Goal: Communication & Community: Participate in discussion

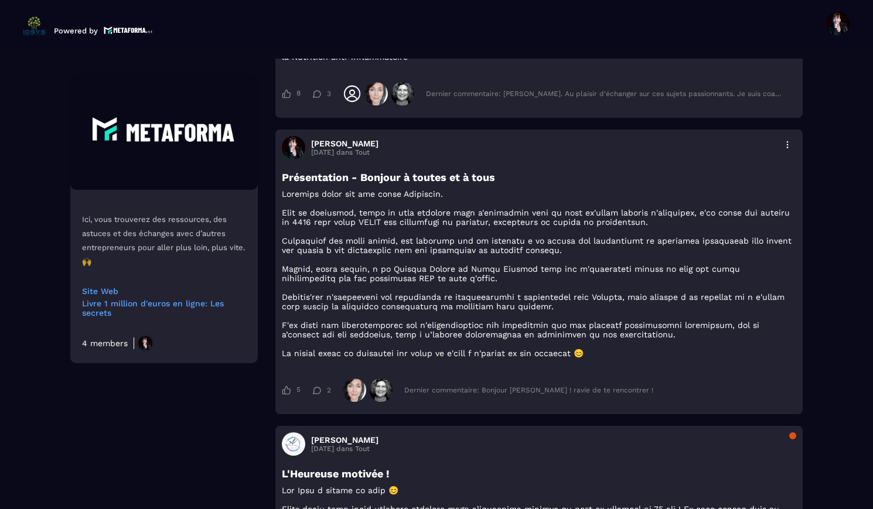
scroll to position [586, 0]
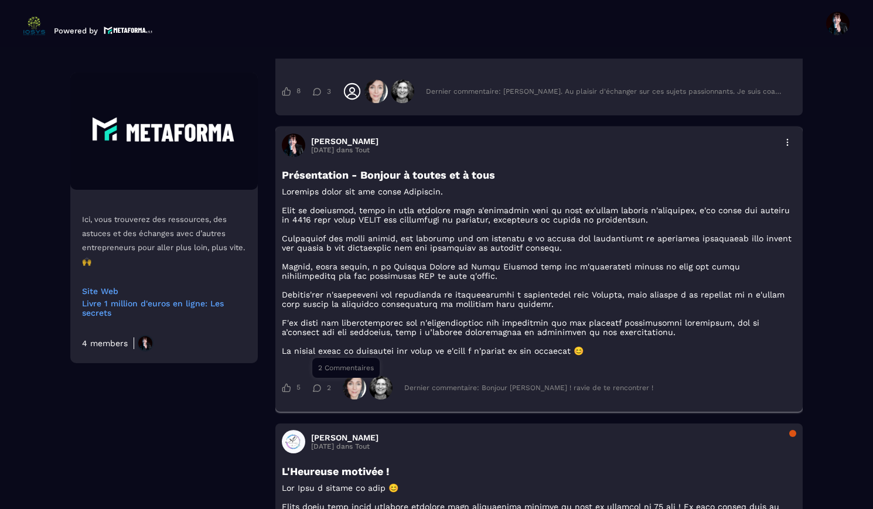
click at [325, 392] on div "2" at bounding box center [321, 388] width 19 height 8
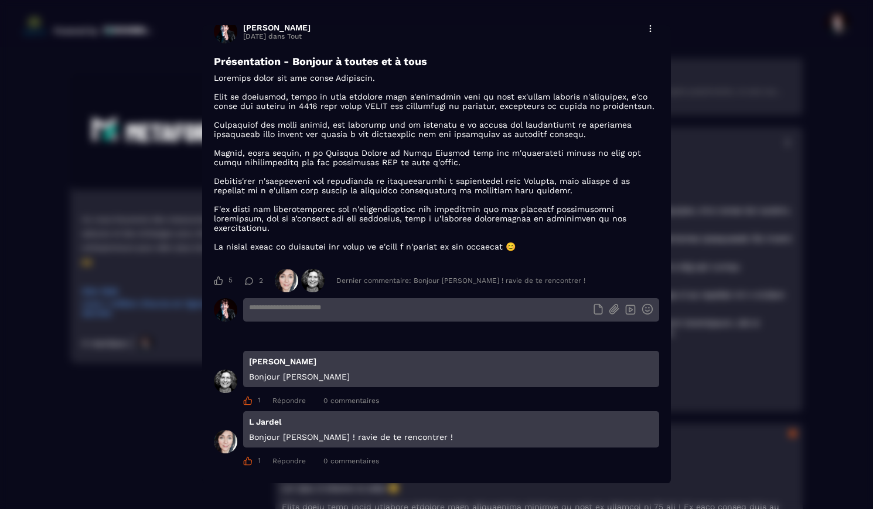
scroll to position [25, 0]
click at [230, 281] on span "5" at bounding box center [231, 280] width 4 height 9
click at [230, 281] on span "6" at bounding box center [231, 280] width 4 height 9
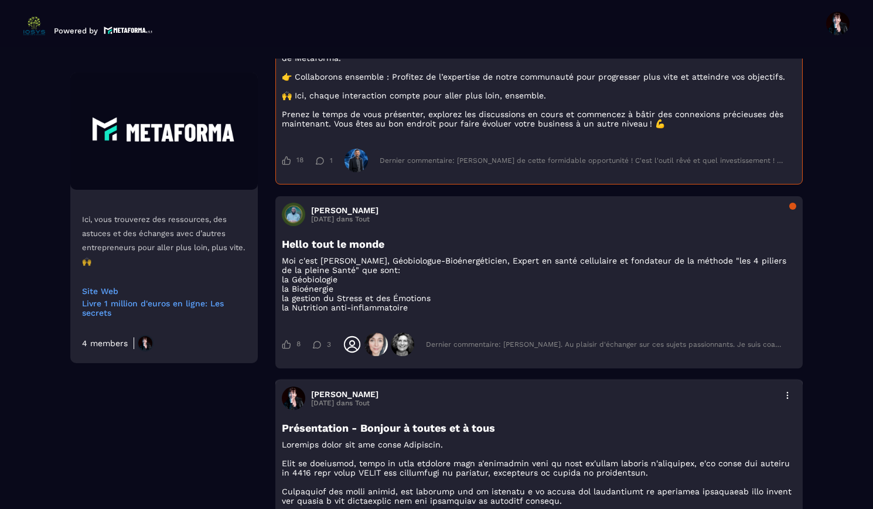
scroll to position [338, 0]
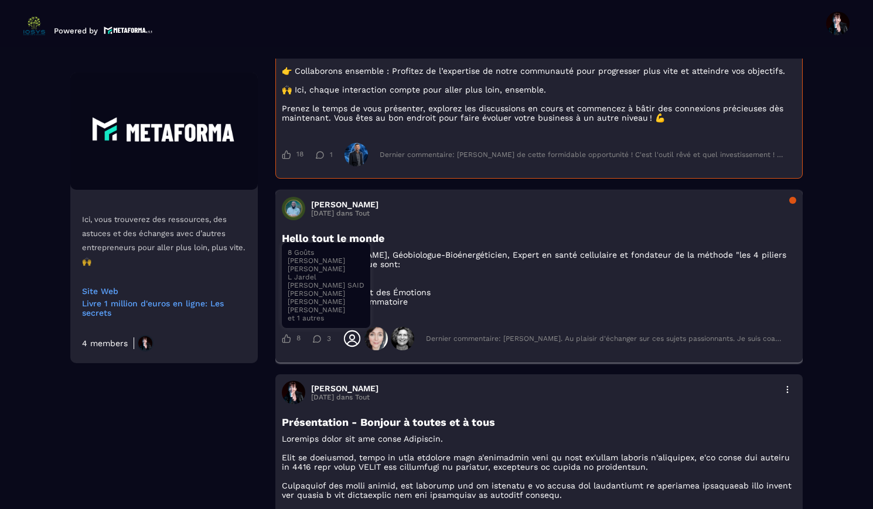
click at [289, 343] on icon at bounding box center [286, 338] width 9 height 9
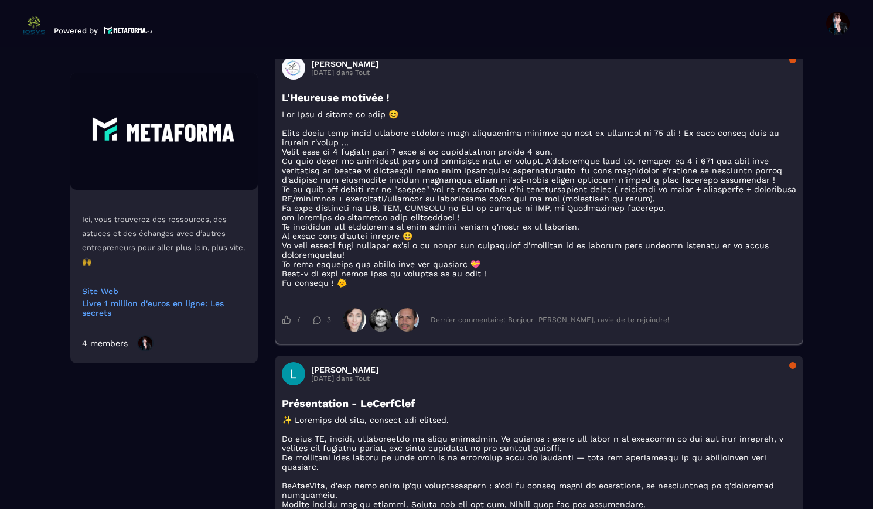
scroll to position [959, 0]
click at [289, 325] on icon at bounding box center [286, 320] width 9 height 9
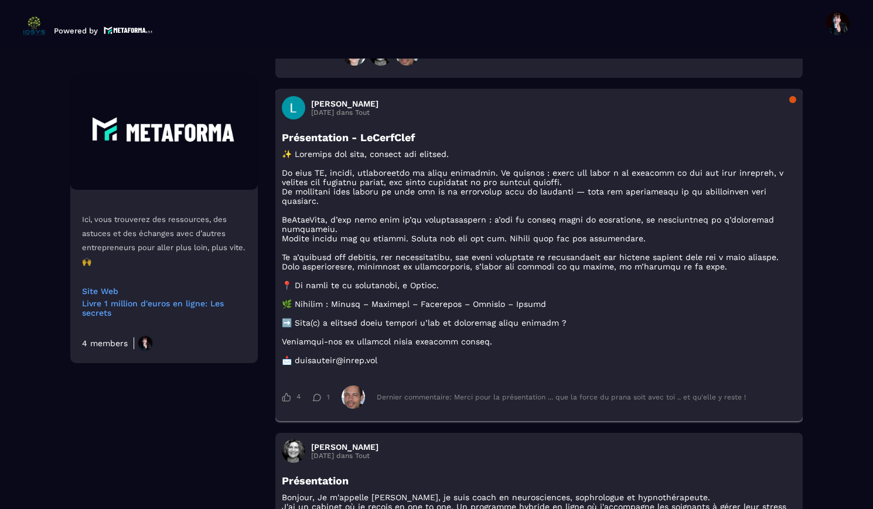
scroll to position [1227, 0]
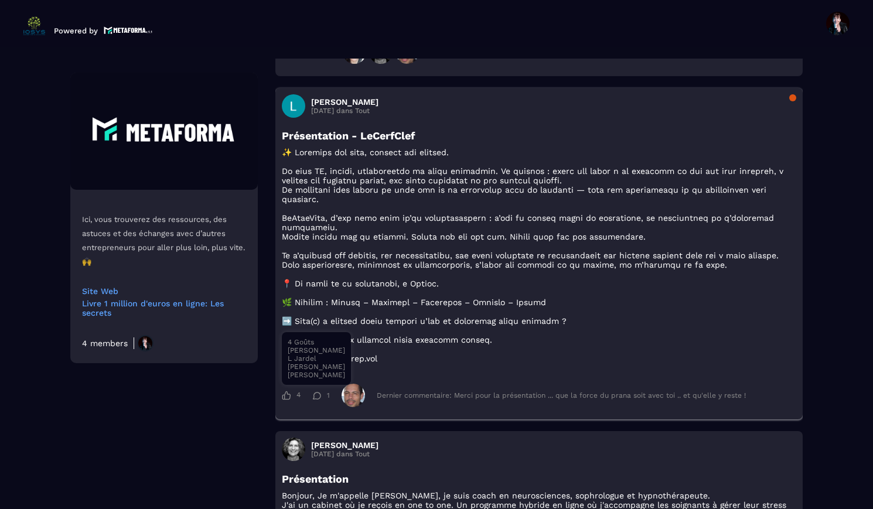
click at [290, 400] on icon at bounding box center [287, 396] width 8 height 9
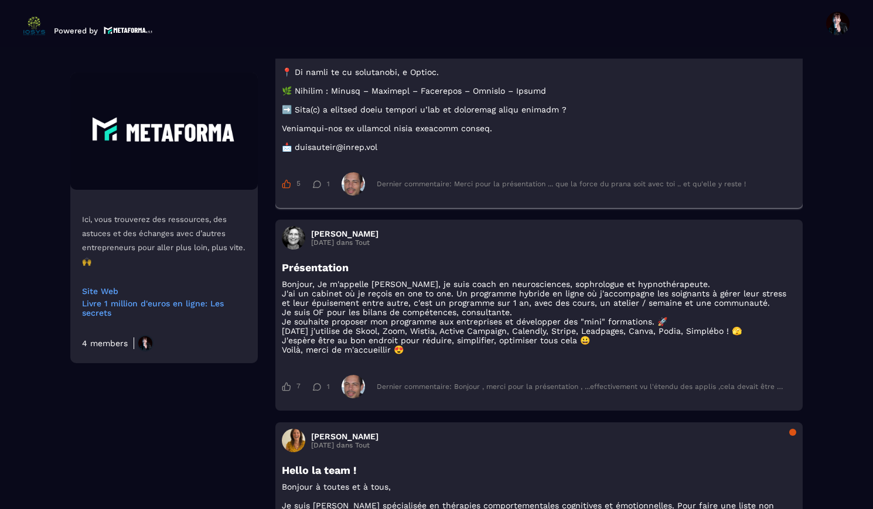
scroll to position [1442, 0]
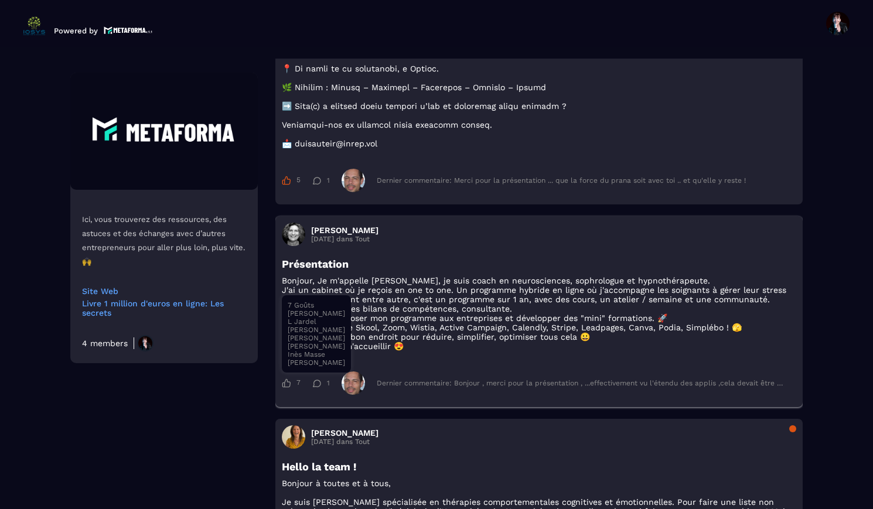
click at [288, 388] on icon at bounding box center [287, 383] width 8 height 9
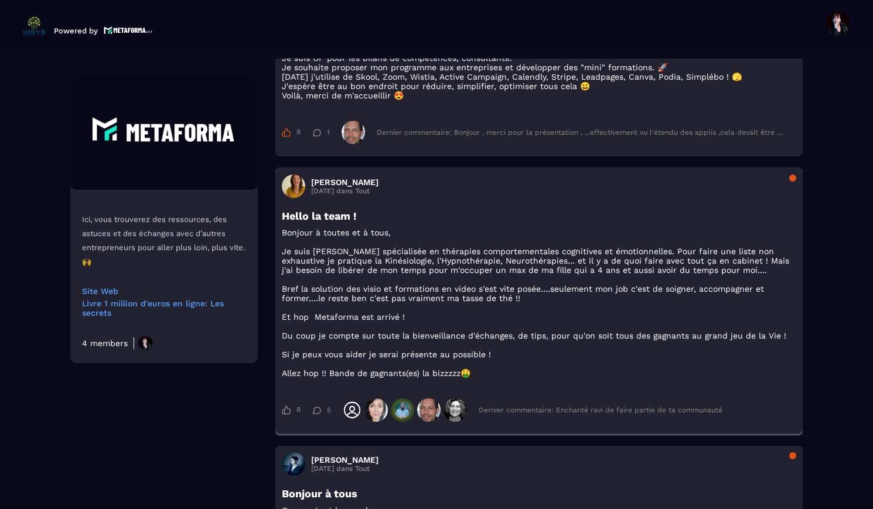
scroll to position [1721, 0]
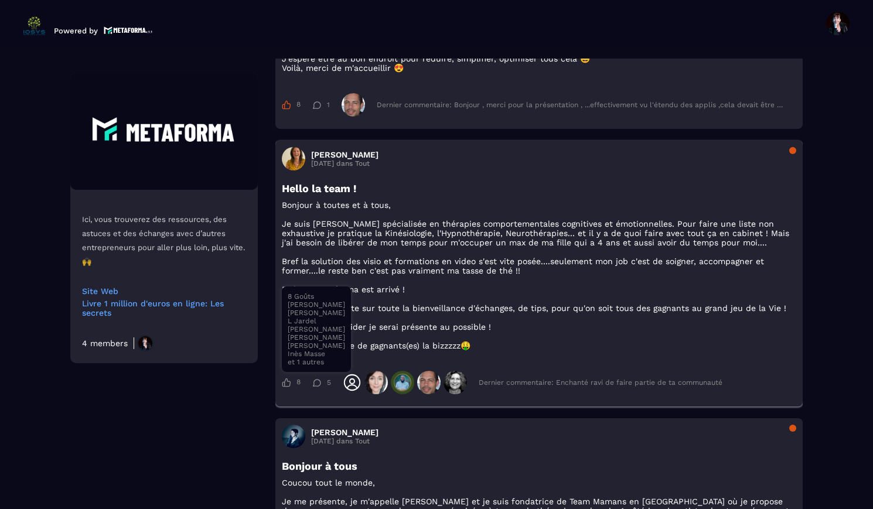
click at [291, 387] on div "8" at bounding box center [291, 382] width 19 height 9
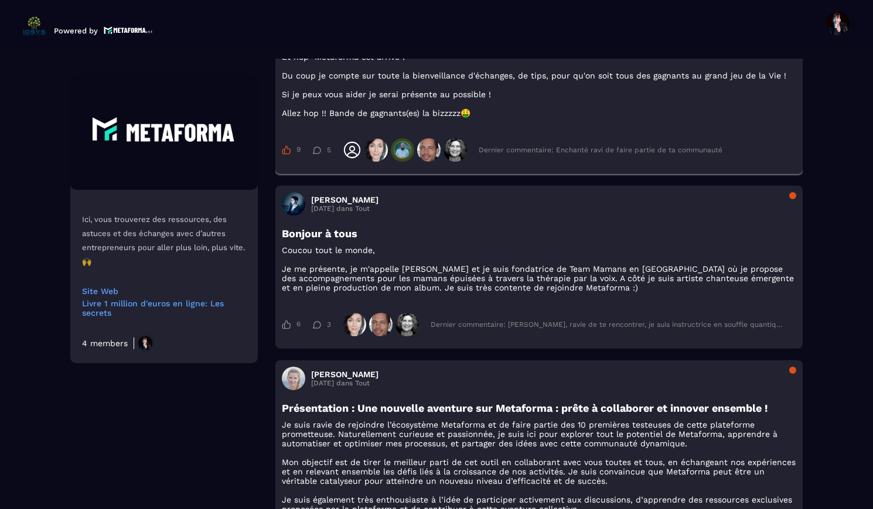
scroll to position [1957, 0]
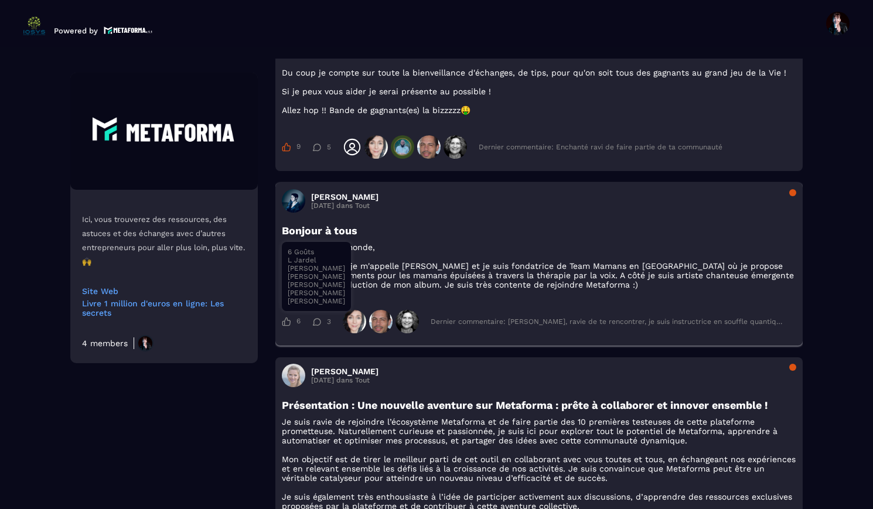
click at [290, 326] on icon at bounding box center [286, 321] width 9 height 9
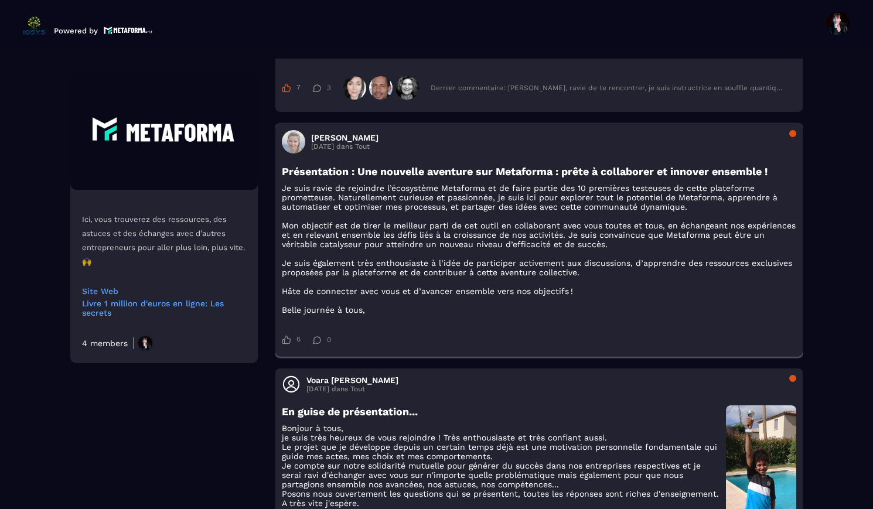
scroll to position [2199, 0]
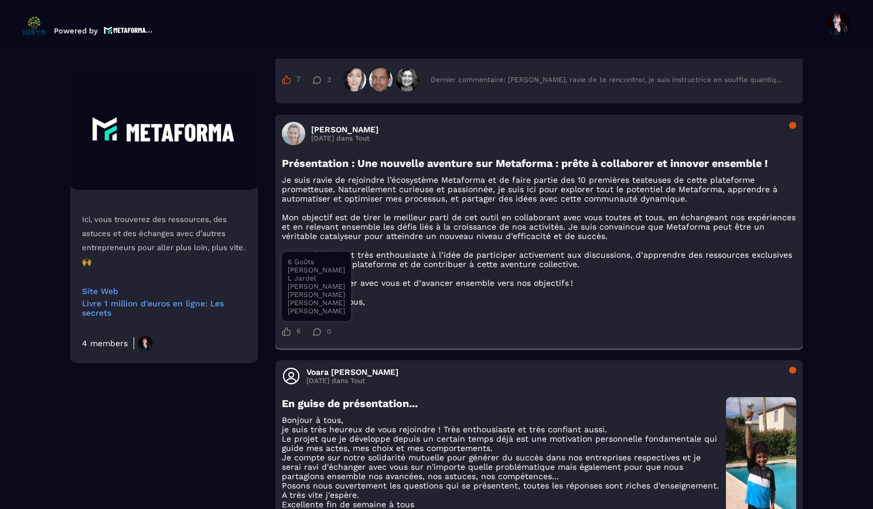
click at [291, 336] on div "6" at bounding box center [291, 331] width 19 height 9
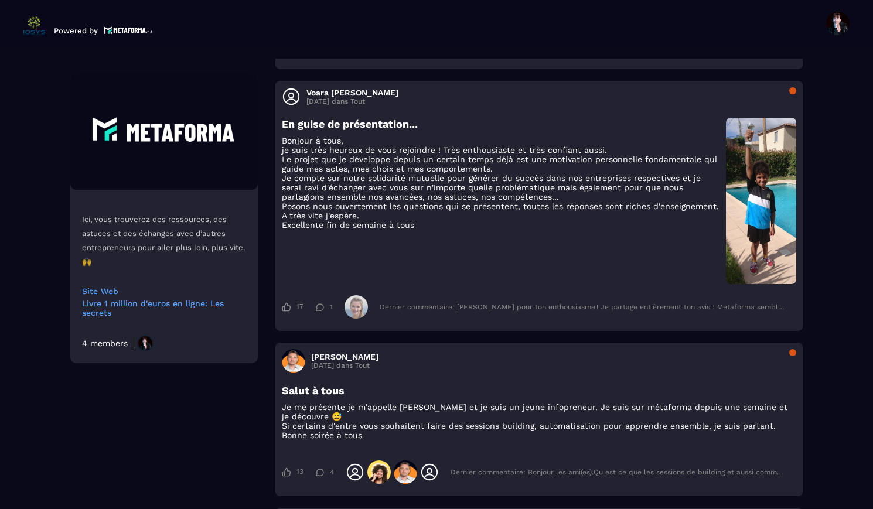
scroll to position [2482, 0]
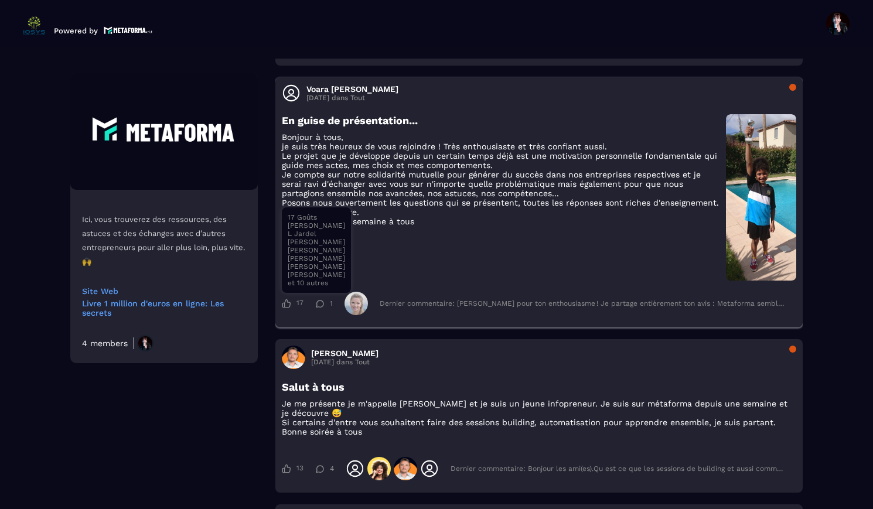
click at [291, 308] on div "17" at bounding box center [293, 303] width 22 height 9
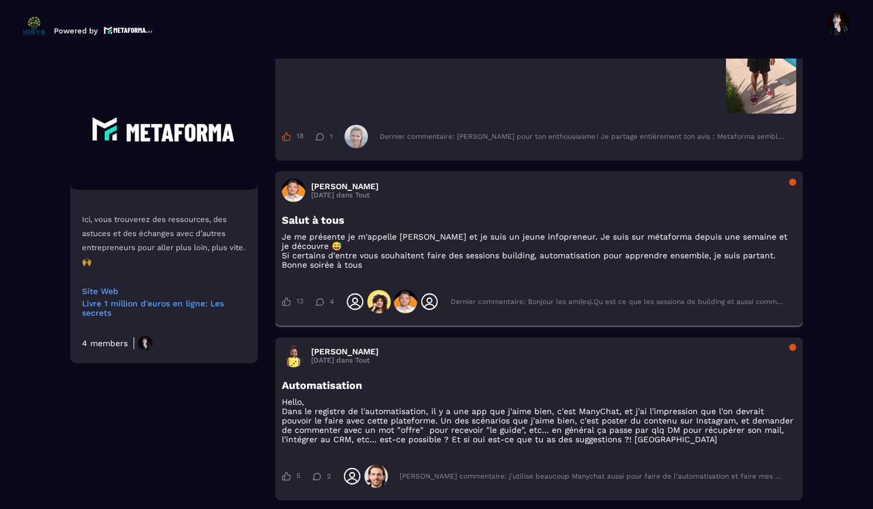
scroll to position [2649, 0]
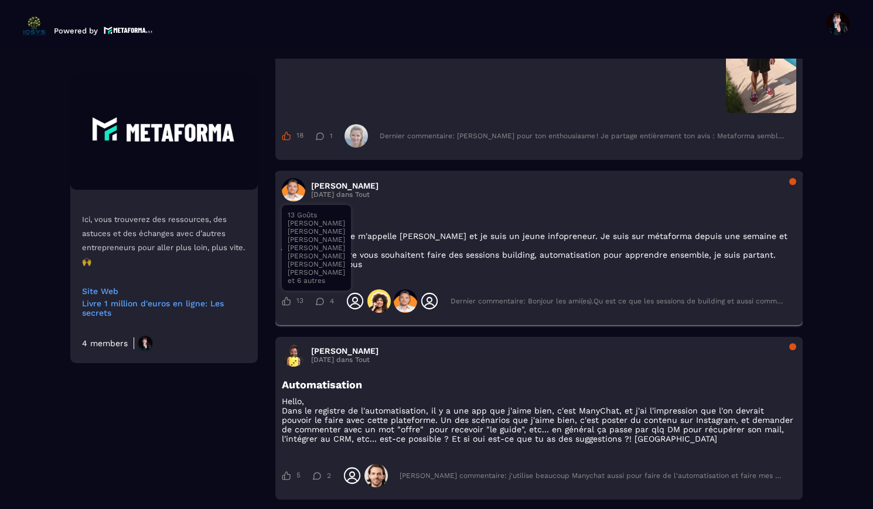
click at [287, 306] on icon at bounding box center [286, 301] width 9 height 9
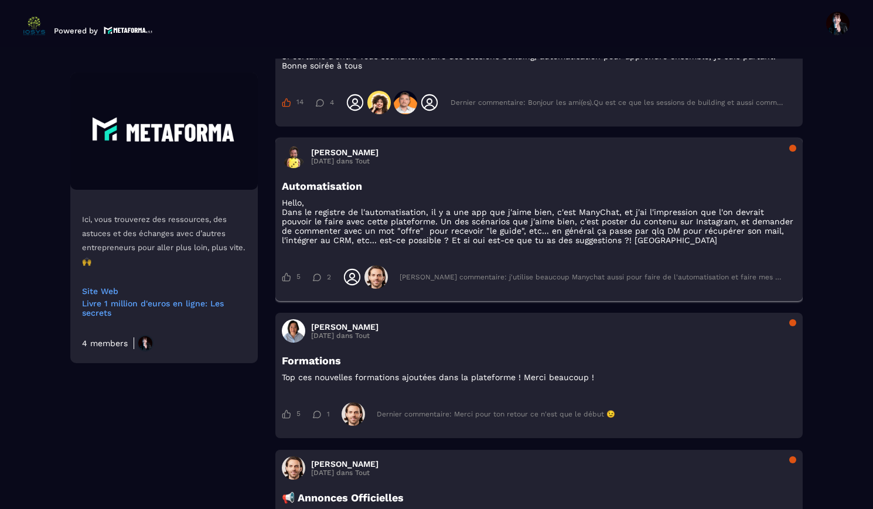
scroll to position [2859, 0]
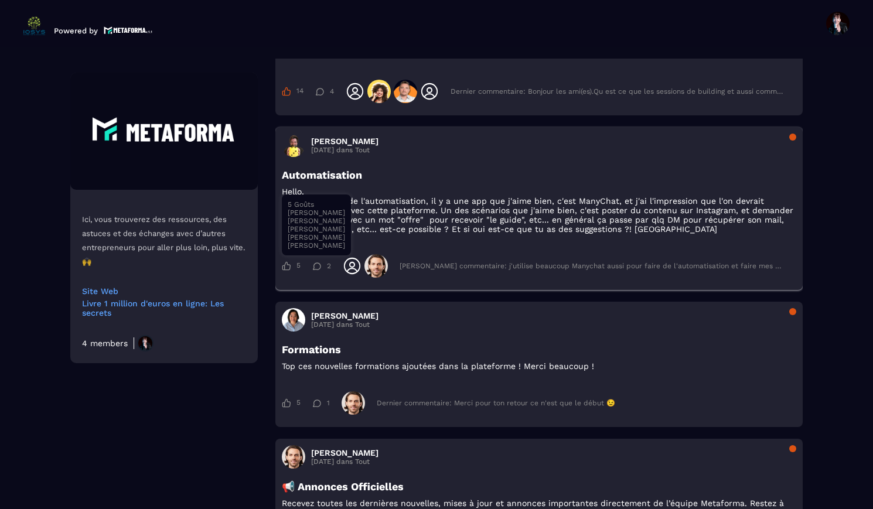
click at [289, 271] on icon at bounding box center [286, 265] width 9 height 9
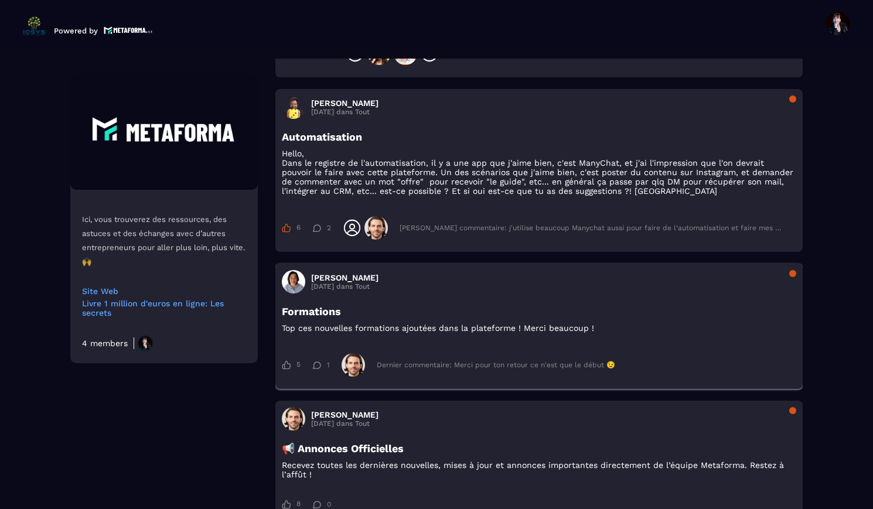
scroll to position [2908, 0]
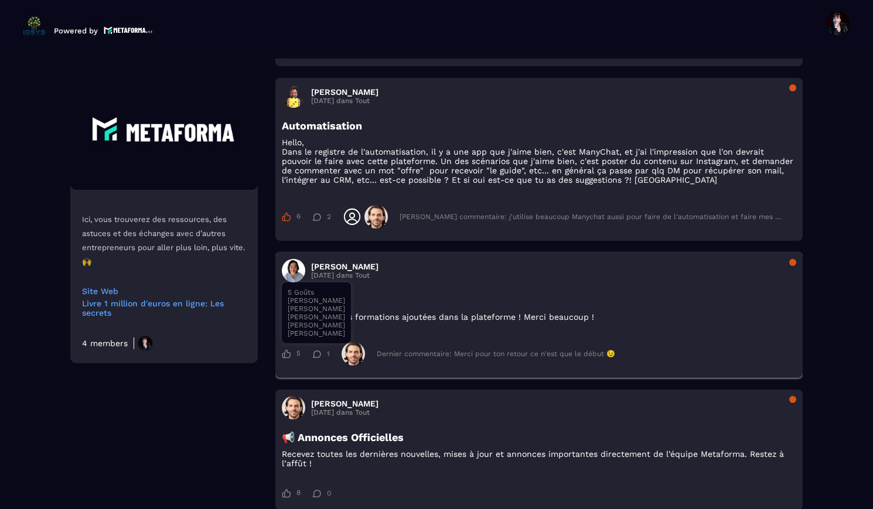
click at [288, 359] on icon at bounding box center [287, 354] width 8 height 9
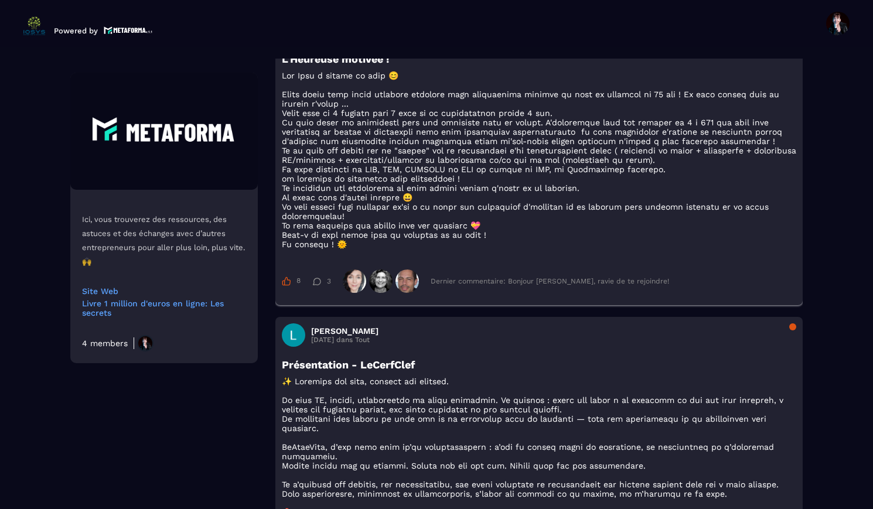
scroll to position [1005, 0]
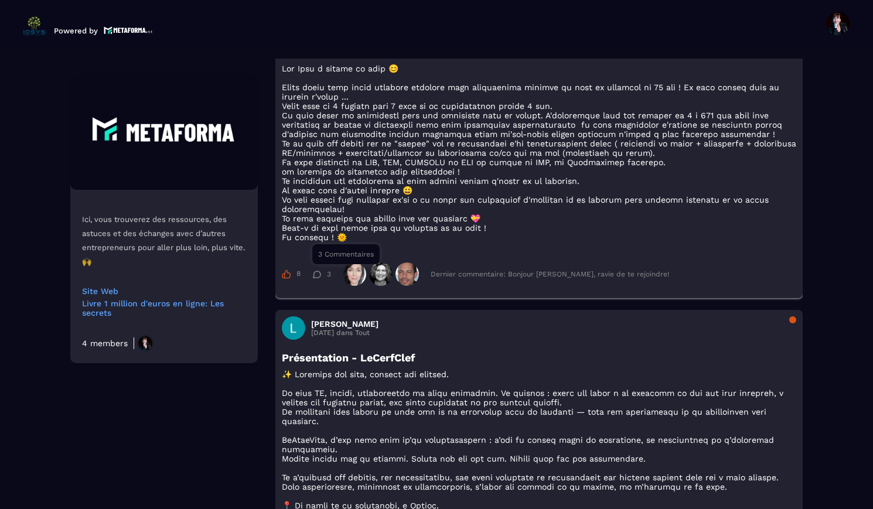
click at [326, 278] on div "3" at bounding box center [321, 274] width 19 height 8
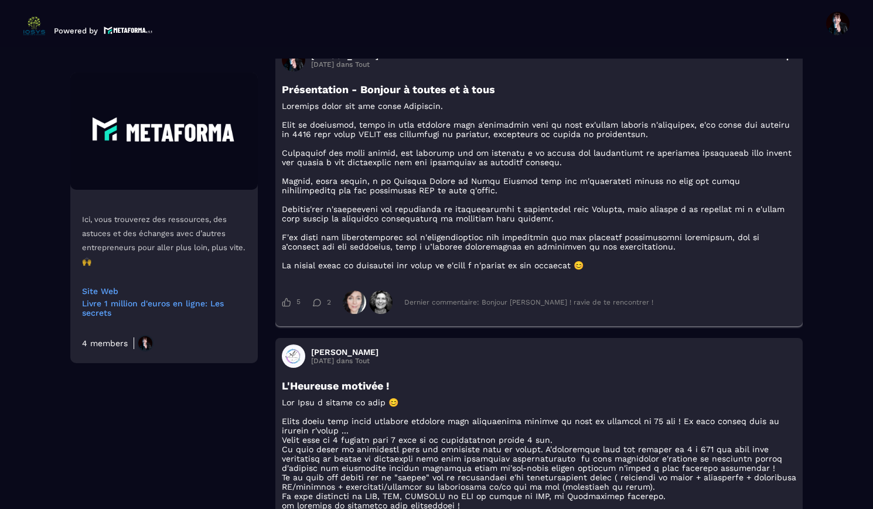
scroll to position [673, 0]
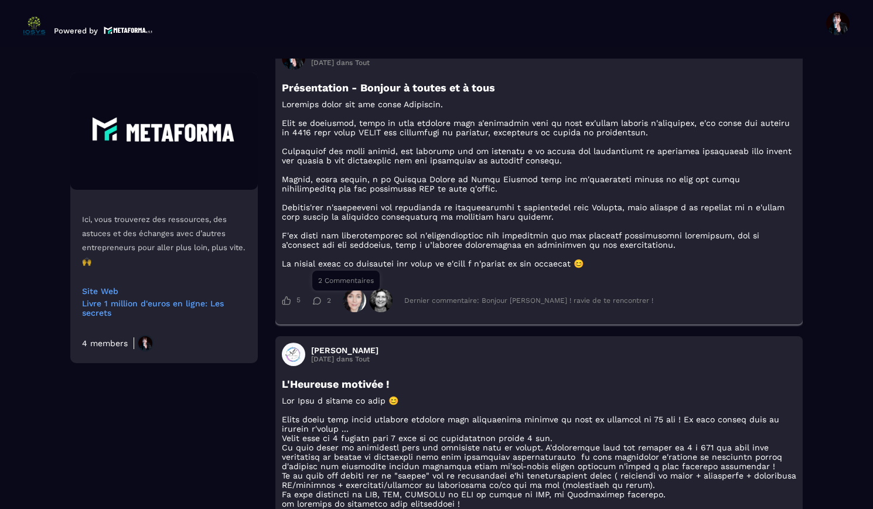
click at [331, 305] on span "2" at bounding box center [329, 301] width 4 height 8
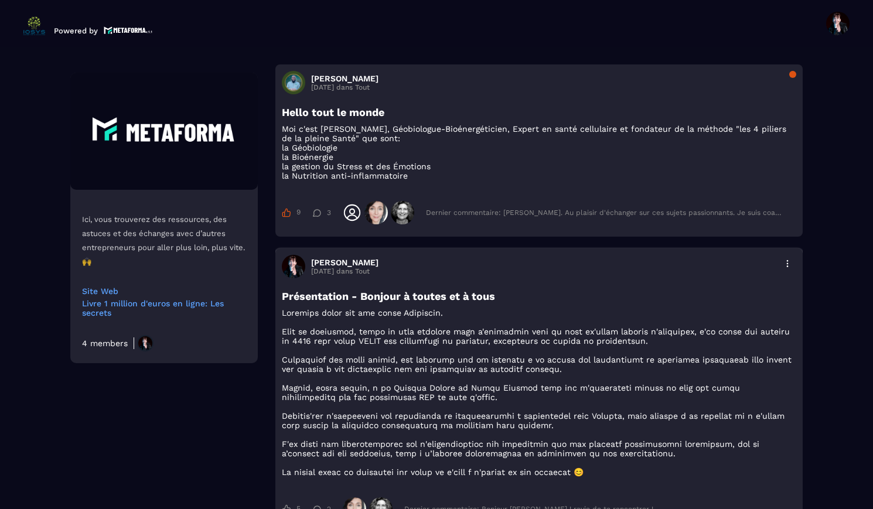
scroll to position [336, 0]
